Goal: Transaction & Acquisition: Purchase product/service

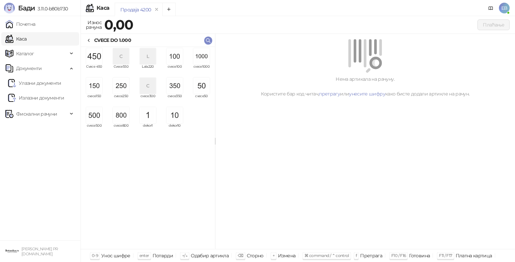
click at [205, 59] on img "grid" at bounding box center [201, 56] width 16 height 16
click at [205, 58] on img "grid" at bounding box center [201, 56] width 16 height 16
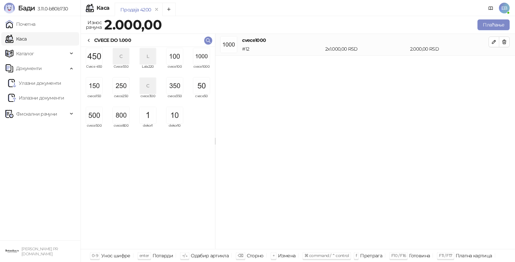
click at [98, 88] on img "grid" at bounding box center [94, 86] width 16 height 16
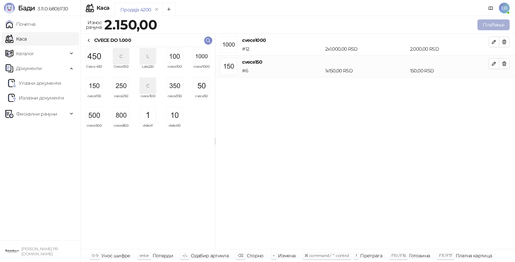
click at [494, 24] on button "Плаћање" at bounding box center [493, 24] width 32 height 11
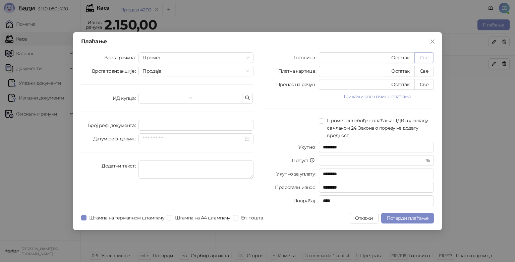
click at [428, 57] on button "Све" at bounding box center [423, 57] width 19 height 11
type input "****"
click at [412, 217] on span "Потврди плаћање" at bounding box center [408, 218] width 42 height 6
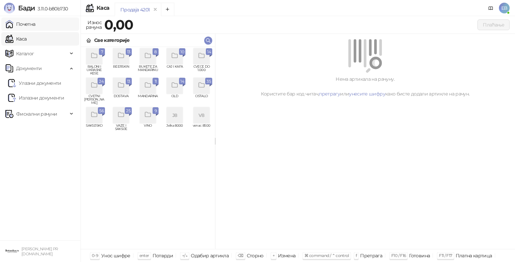
click at [23, 26] on link "Почетна" at bounding box center [20, 23] width 30 height 13
